Goal: Task Accomplishment & Management: Manage account settings

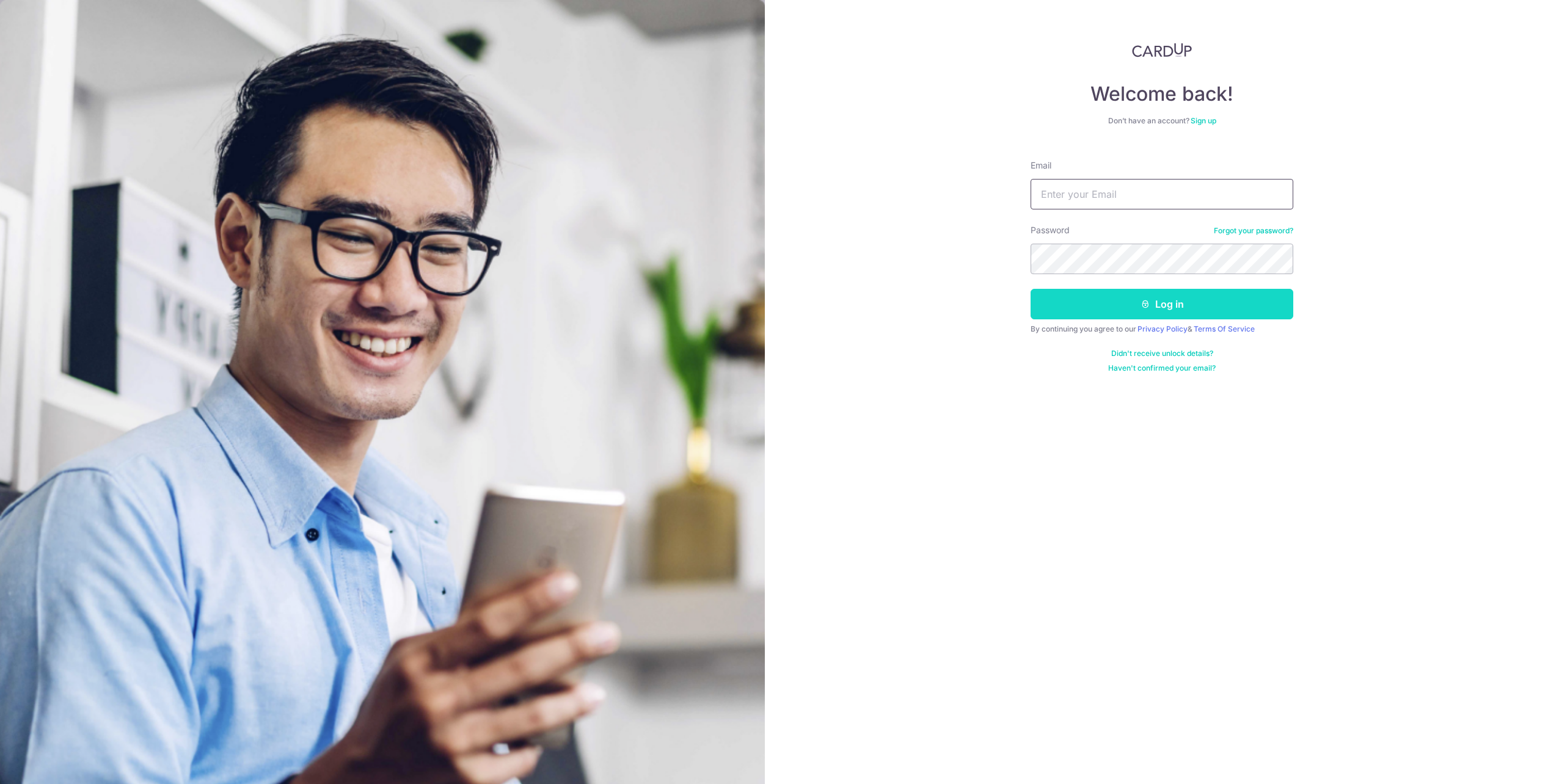
type input "[EMAIL_ADDRESS][DOMAIN_NAME]"
click at [1113, 306] on button "Log in" at bounding box center [1162, 304] width 262 height 30
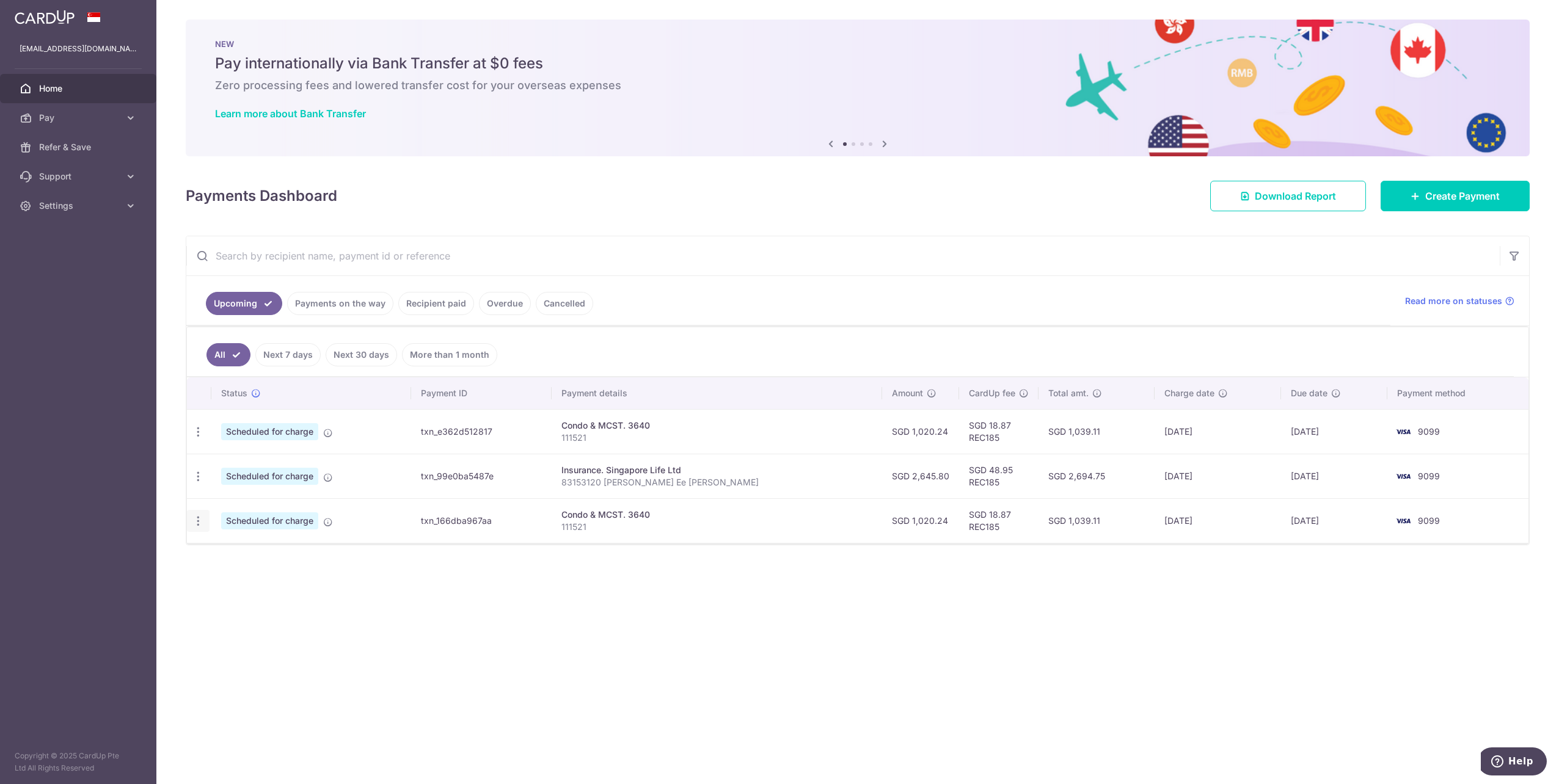
click at [191, 521] on div "Update payment Cancel payment" at bounding box center [198, 521] width 22 height 22
click at [194, 522] on icon "button" at bounding box center [198, 520] width 13 height 13
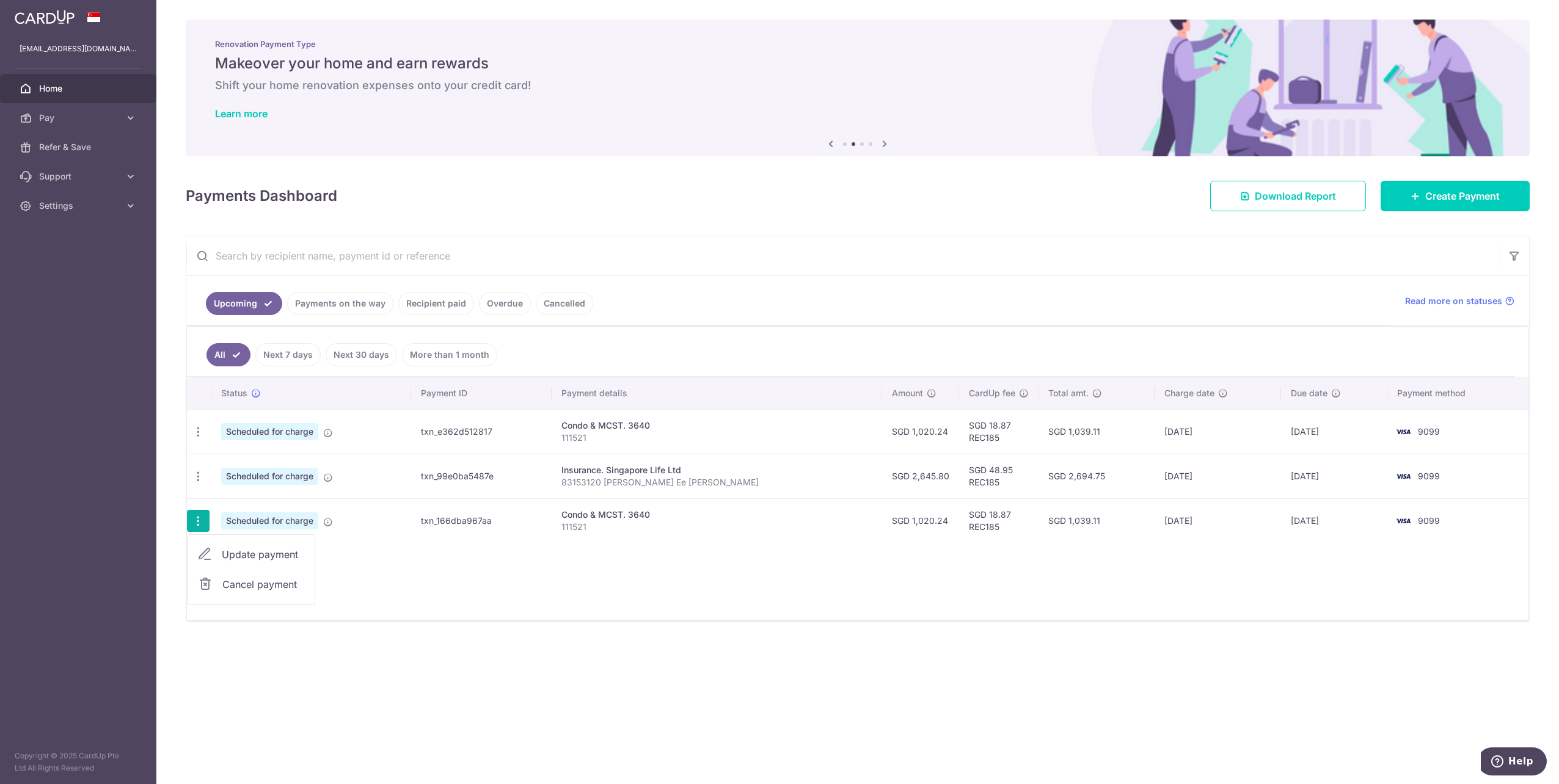
click at [232, 557] on span "Update payment" at bounding box center [263, 554] width 83 height 14
radio input "true"
type input "1,020.24"
type input "21/01/2026"
type input "111521"
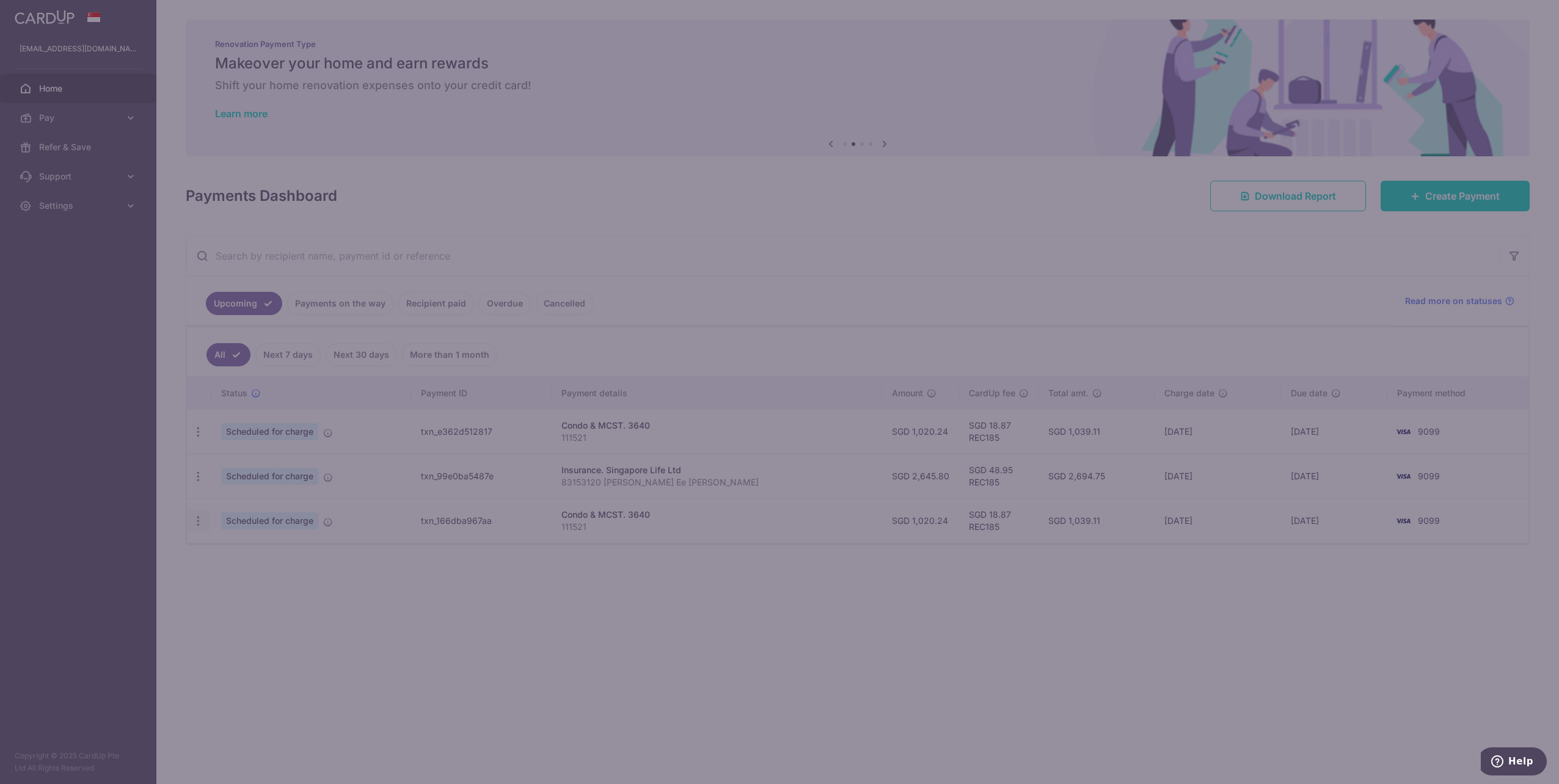
type input "REC185"
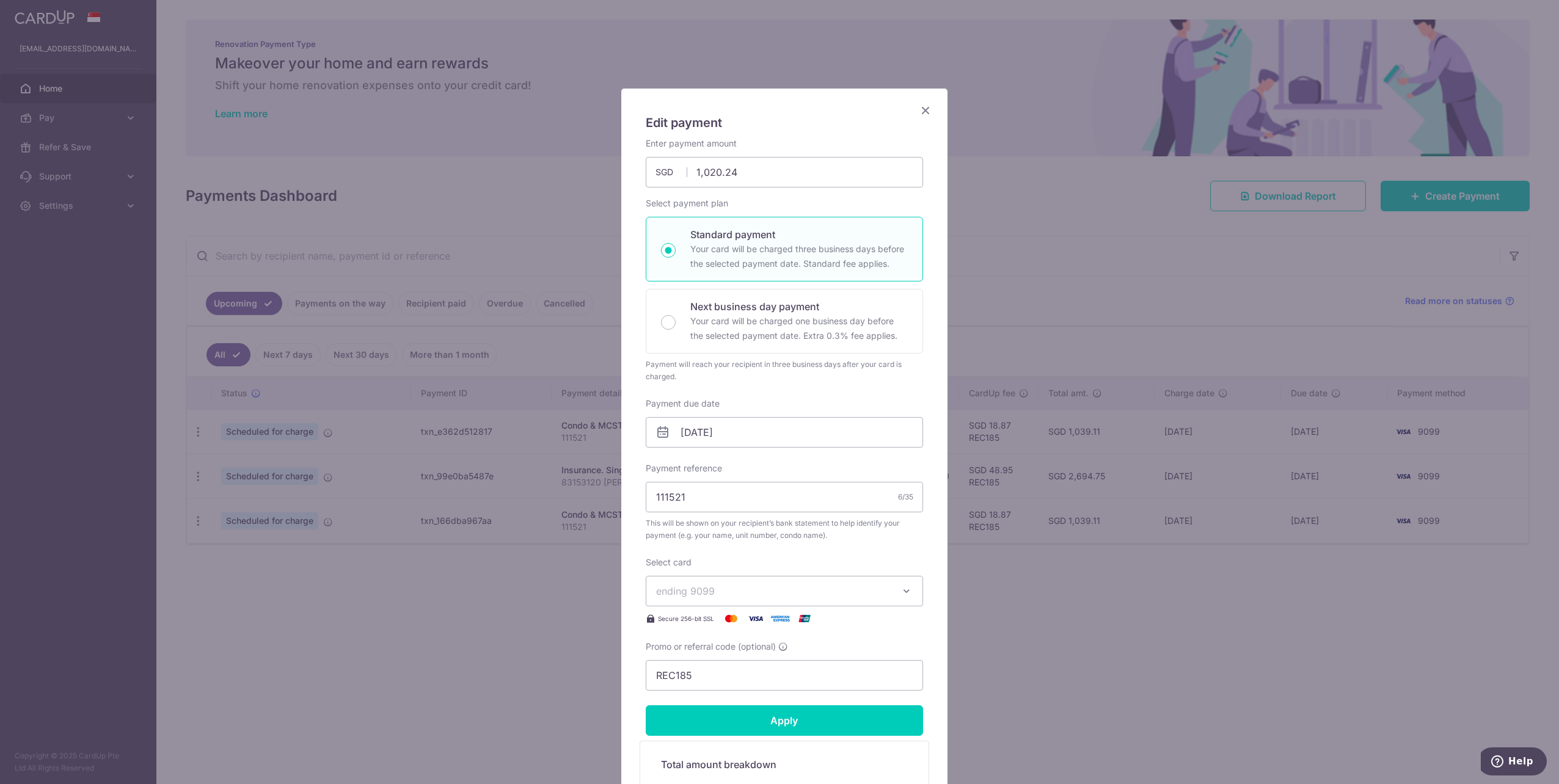
click at [762, 586] on span "ending 9099" at bounding box center [773, 591] width 235 height 14
click at [734, 646] on span "**** 9660" at bounding box center [784, 648] width 256 height 14
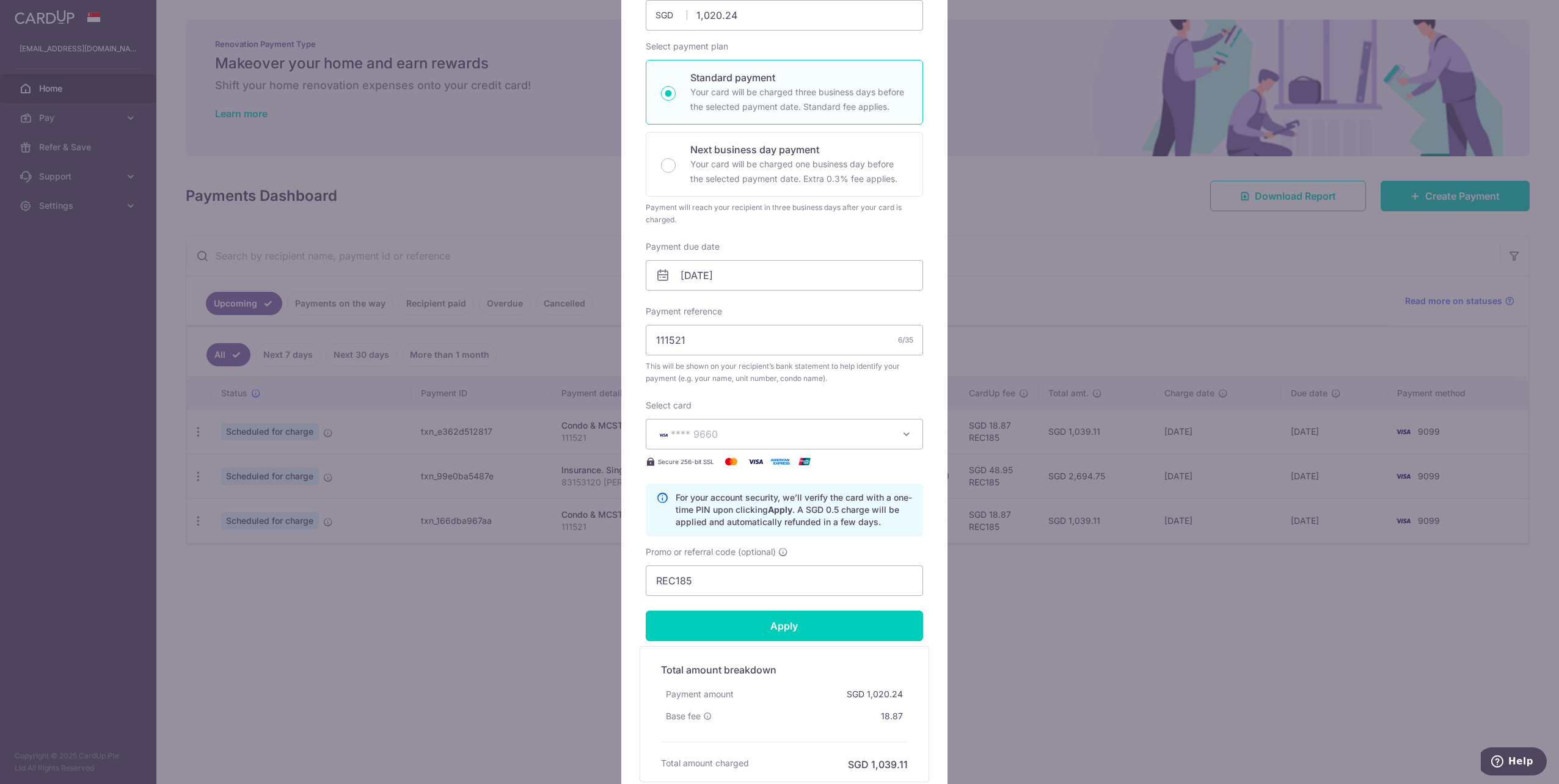
scroll to position [183, 0]
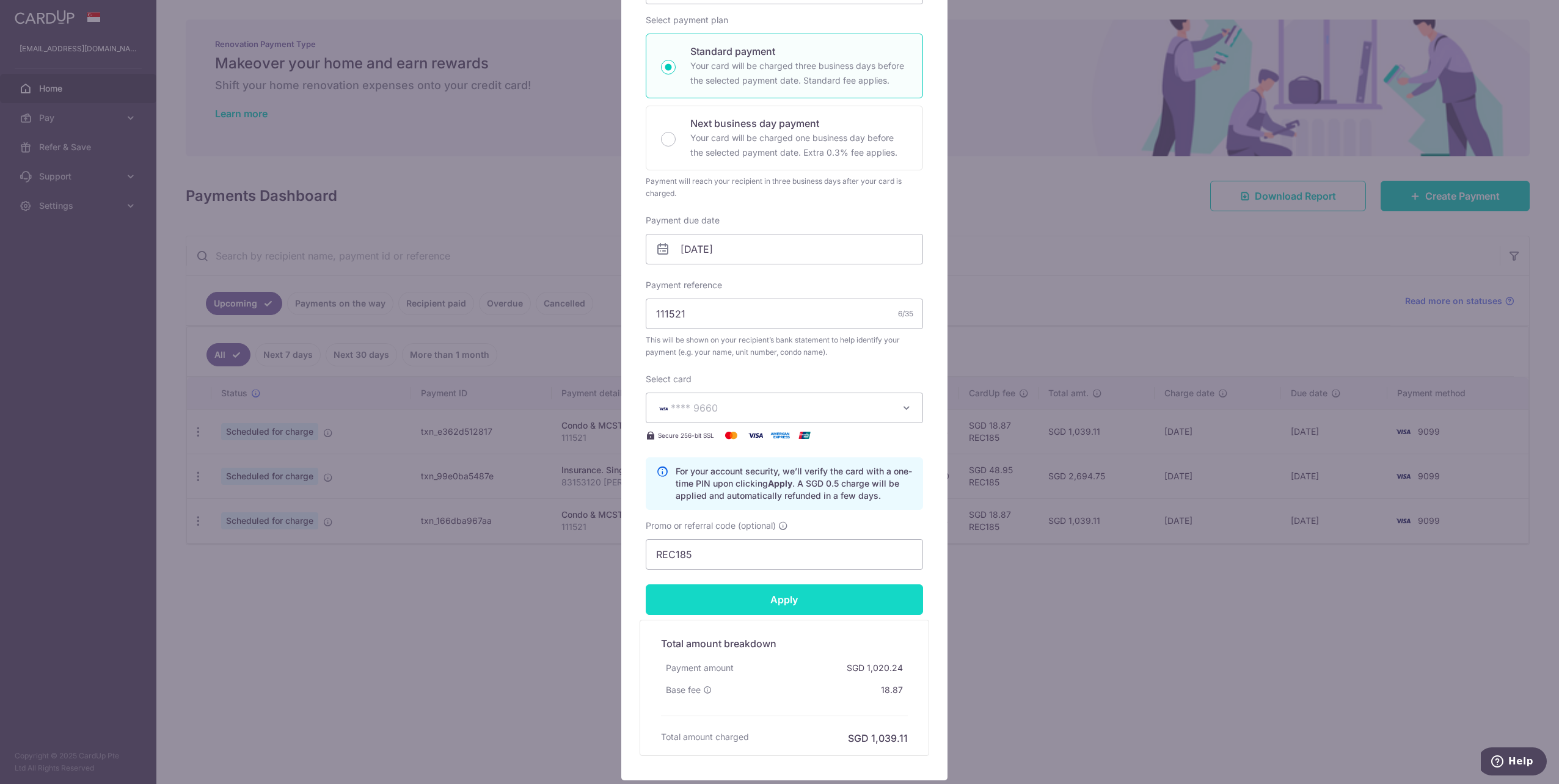
click at [784, 606] on input "Apply" at bounding box center [784, 600] width 278 height 30
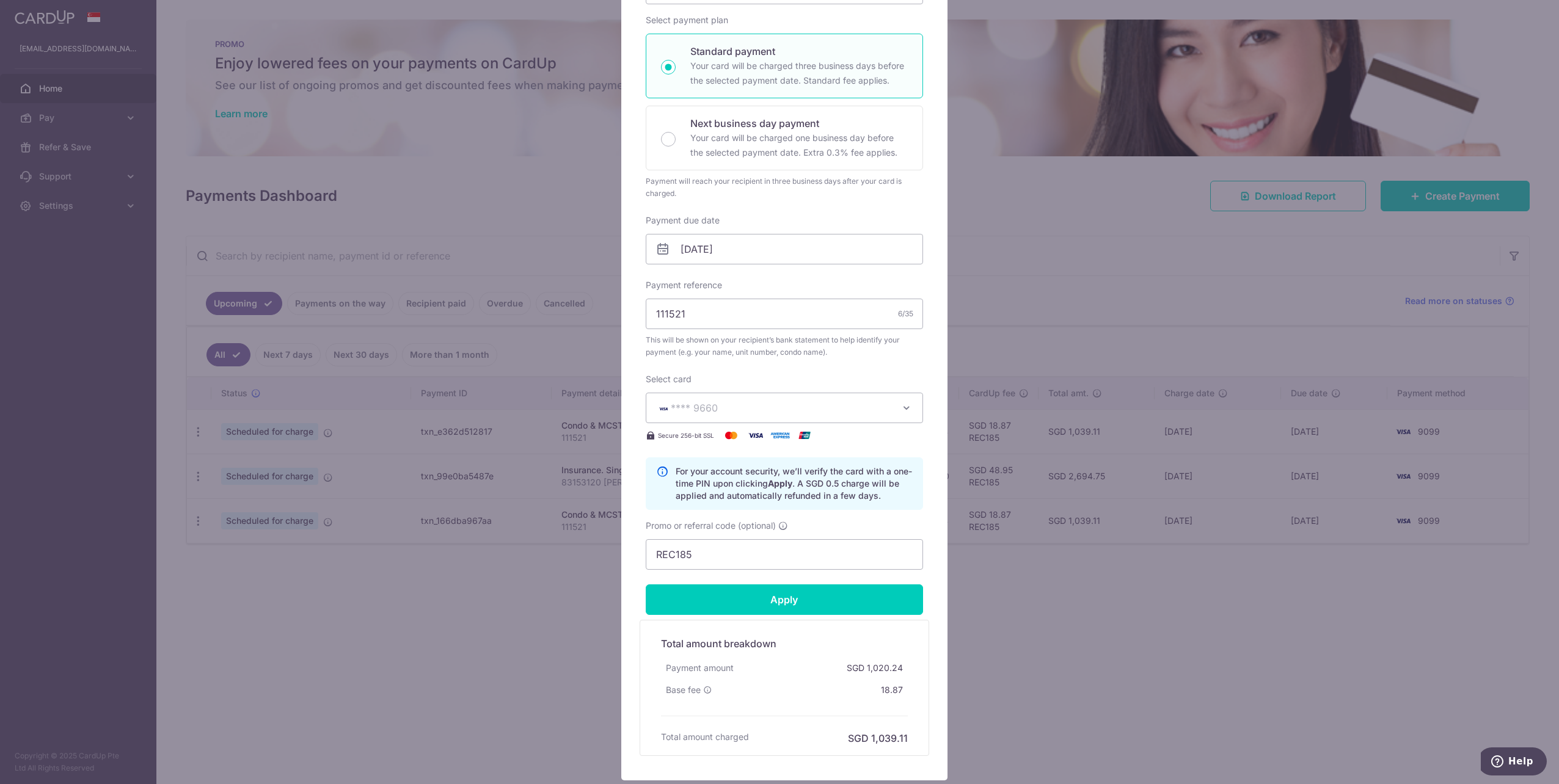
type input "Successfully Applied"
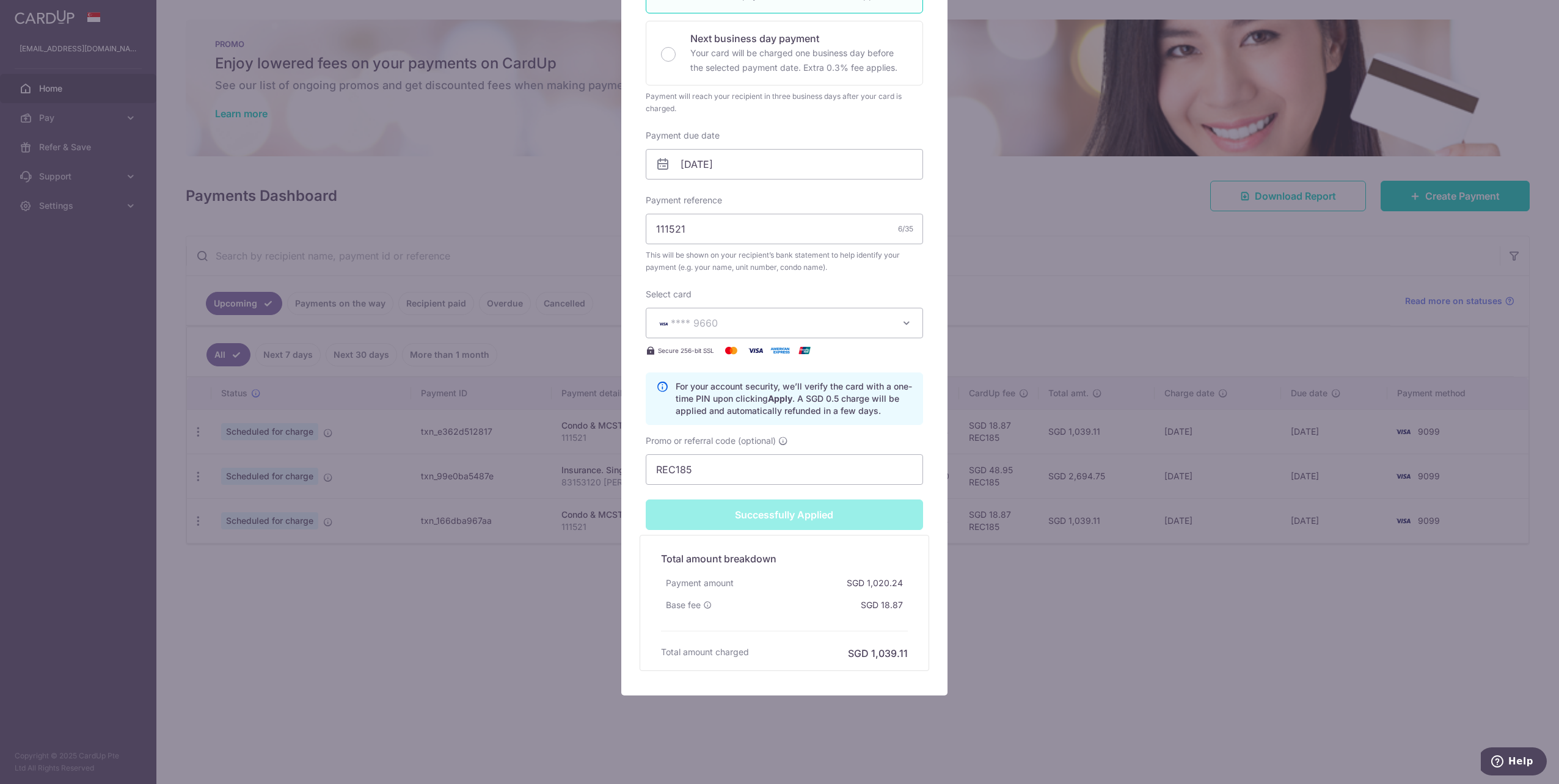
scroll to position [0, 0]
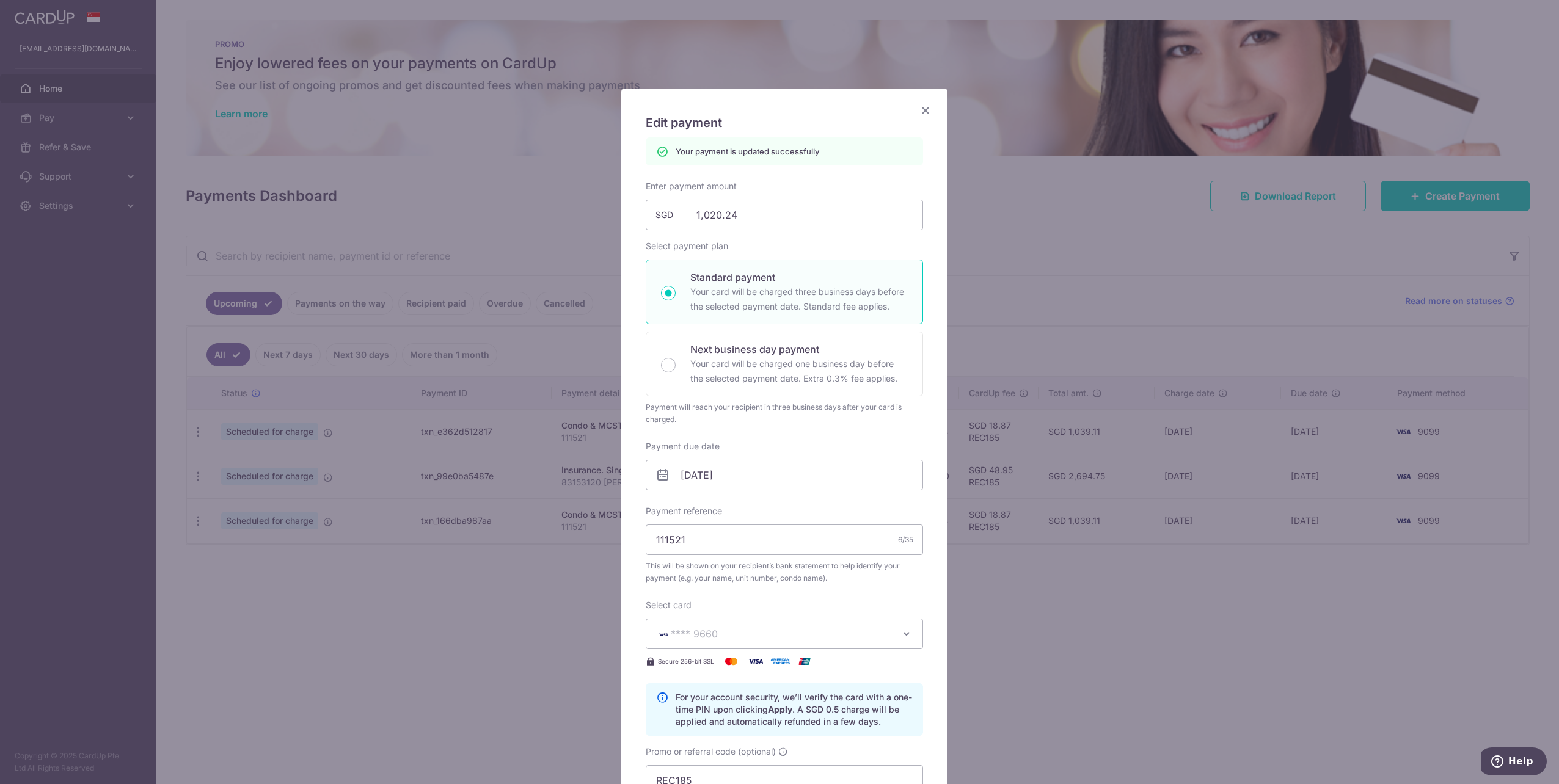
click at [921, 107] on icon "Close" at bounding box center [926, 110] width 15 height 15
